Goal: Navigation & Orientation: Find specific page/section

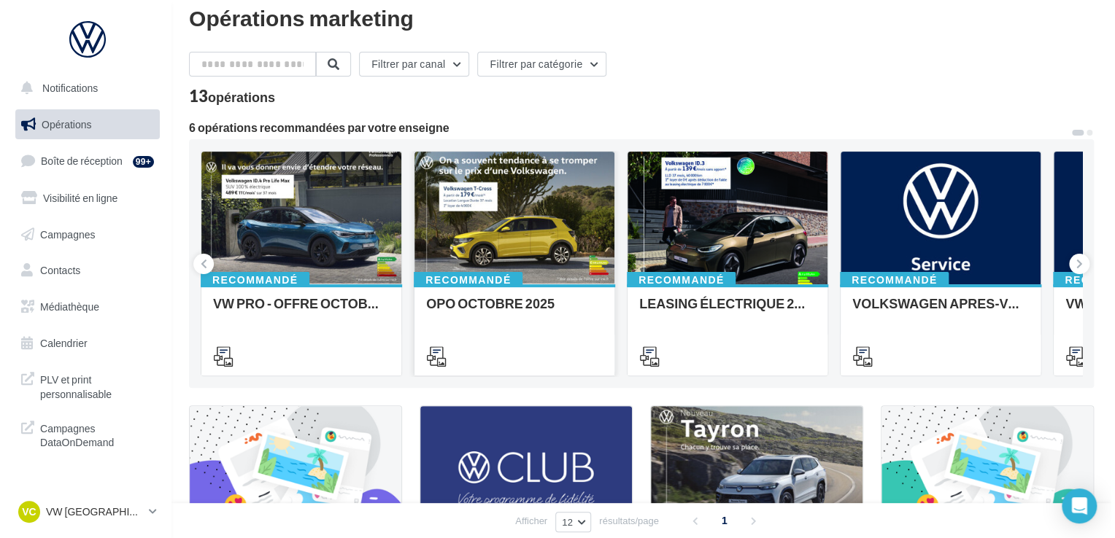
scroll to position [73, 0]
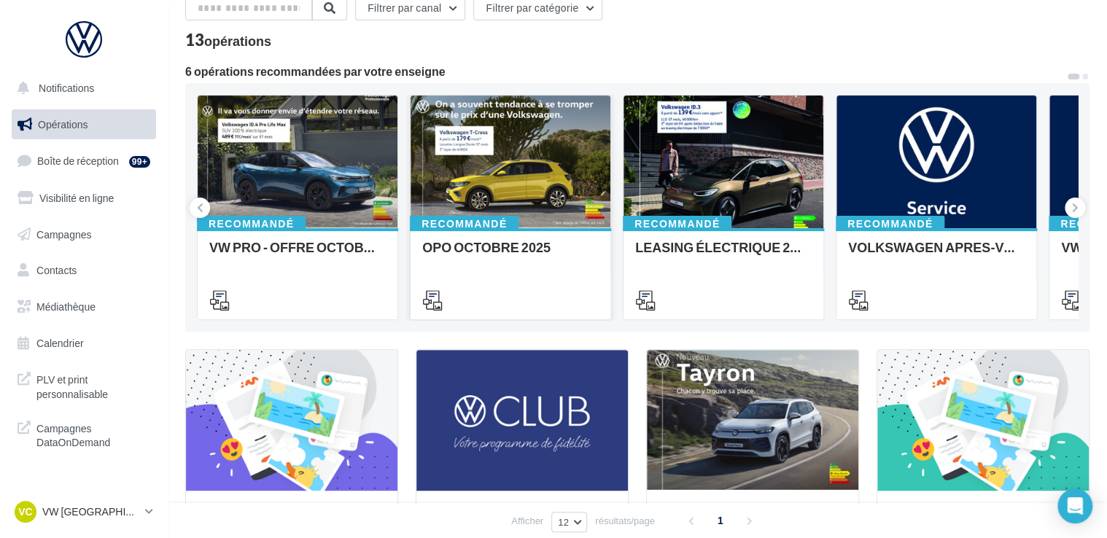
click at [582, 198] on div at bounding box center [511, 163] width 200 height 134
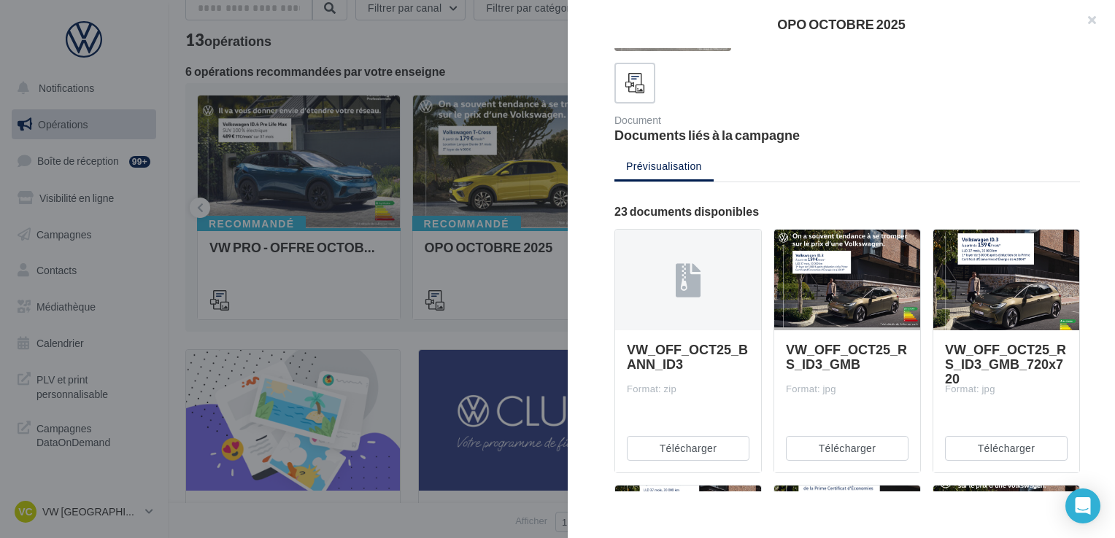
drag, startPoint x: 1094, startPoint y: 22, endPoint x: 1040, endPoint y: 31, distance: 54.7
click at [1094, 23] on button "button" at bounding box center [1085, 22] width 58 height 44
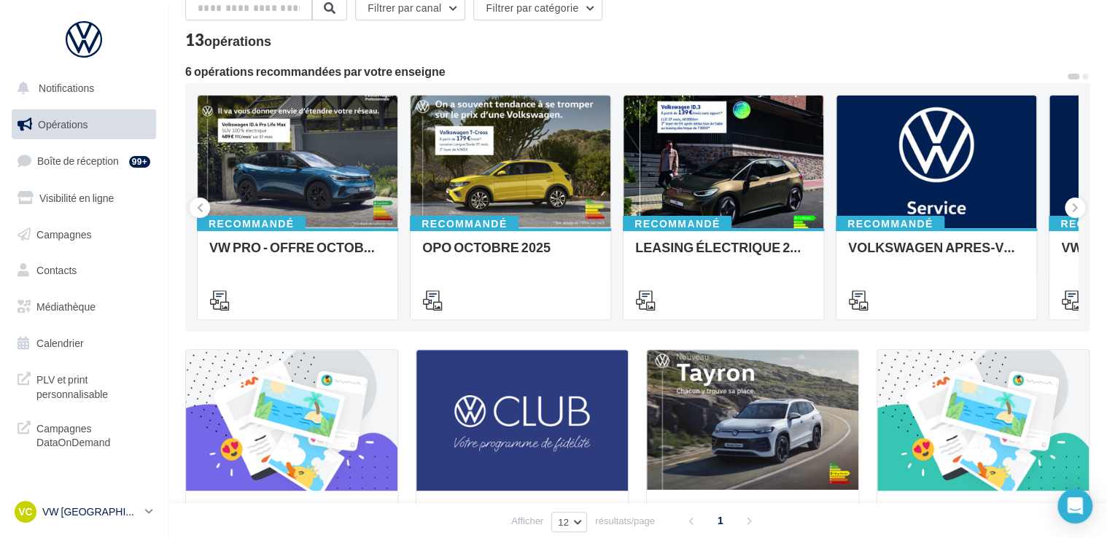
click at [99, 522] on div "VC VW CLERMONT-FERRAND vw-aub-mac" at bounding box center [77, 512] width 125 height 22
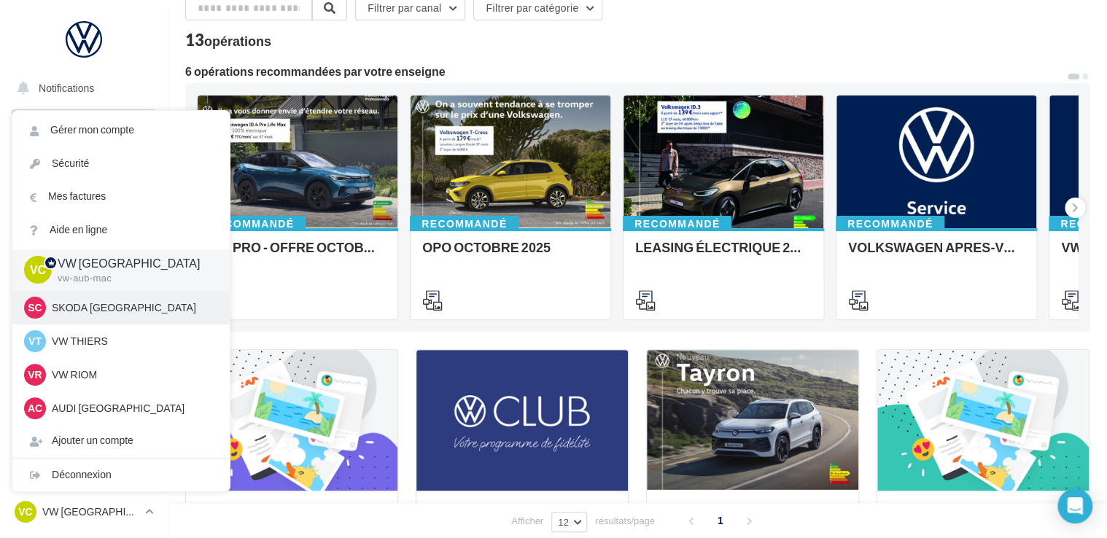
click at [104, 314] on p "SKODA CLERMONT-FERRAND" at bounding box center [132, 308] width 160 height 15
